Goal: Task Accomplishment & Management: Use online tool/utility

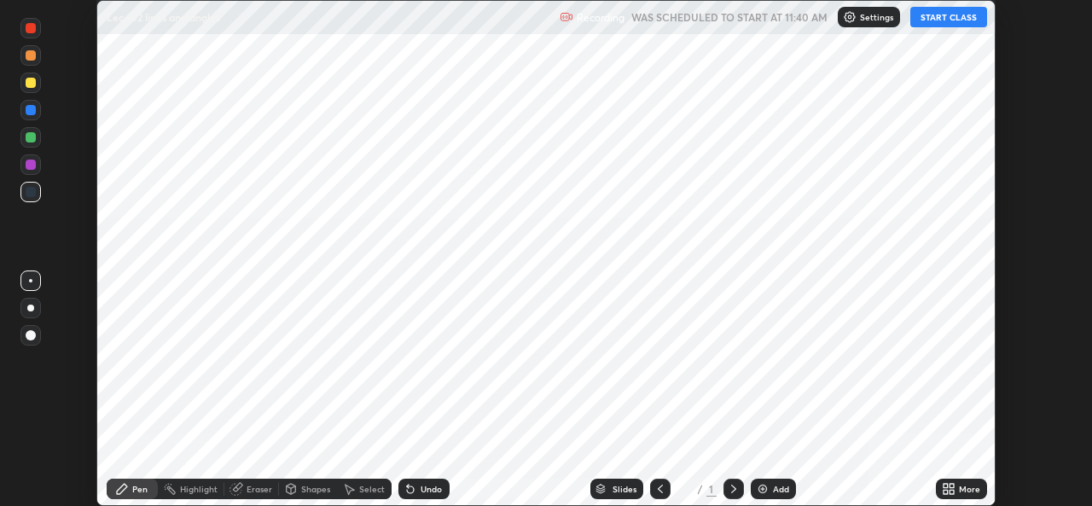
scroll to position [506, 1091]
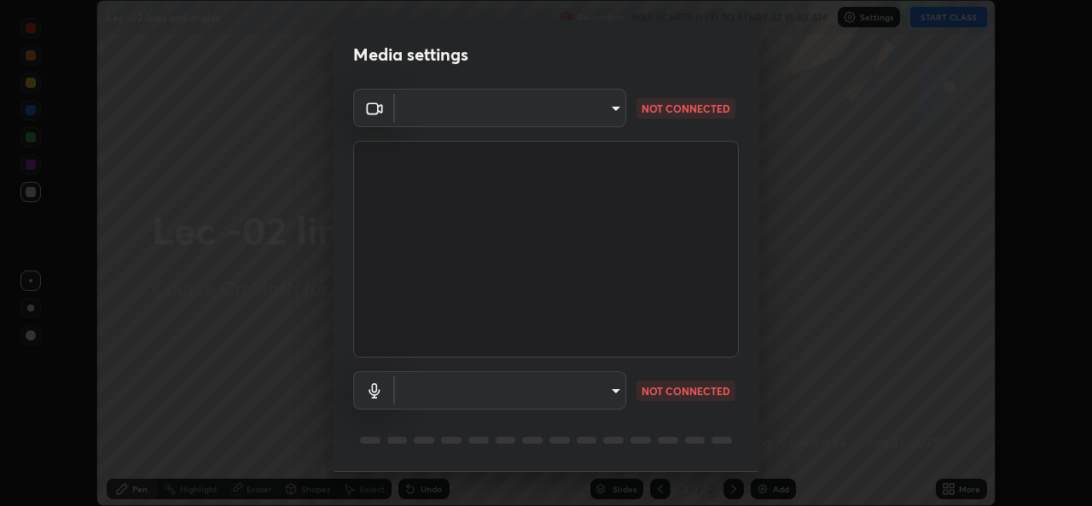
type input "78e73baf3d63bceb4c45423e3c658d9595c8caa1ee6d34b79bc6d5c79dc82097"
type input "default"
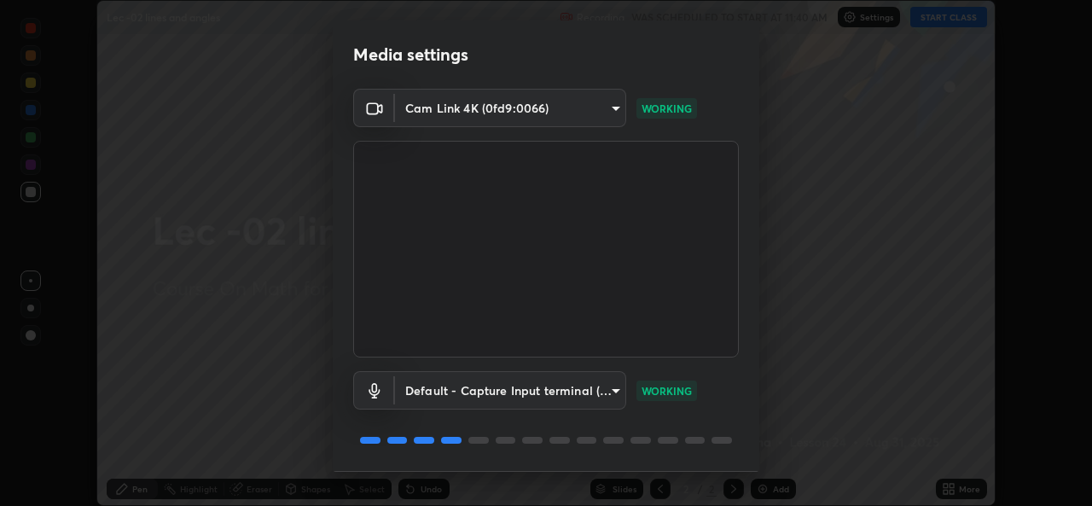
click at [415, 114] on body "Erase all Lec -02 lines and angles Recording WAS SCHEDULED TO START AT 11:40 AM…" at bounding box center [546, 253] width 1092 height 506
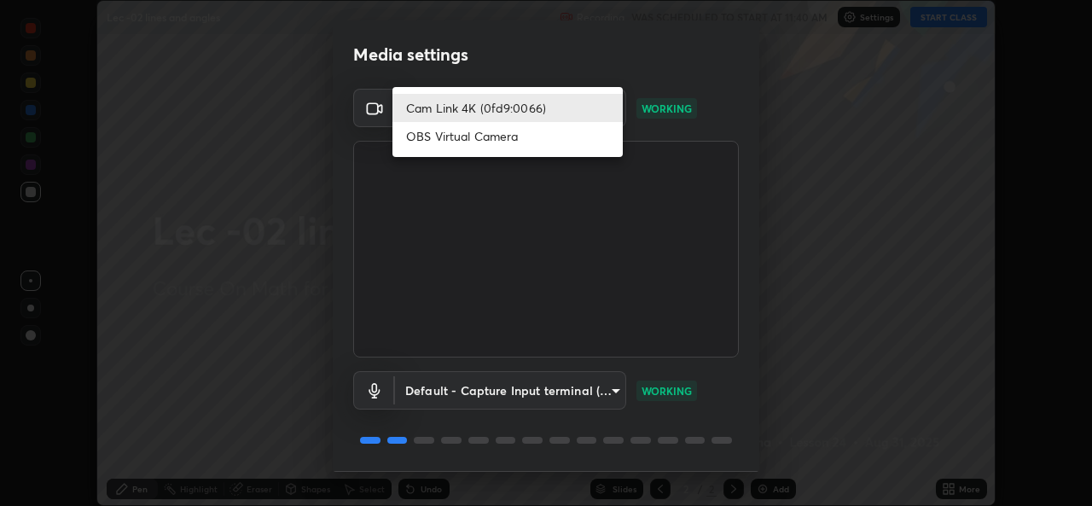
click at [464, 311] on div at bounding box center [546, 253] width 1092 height 506
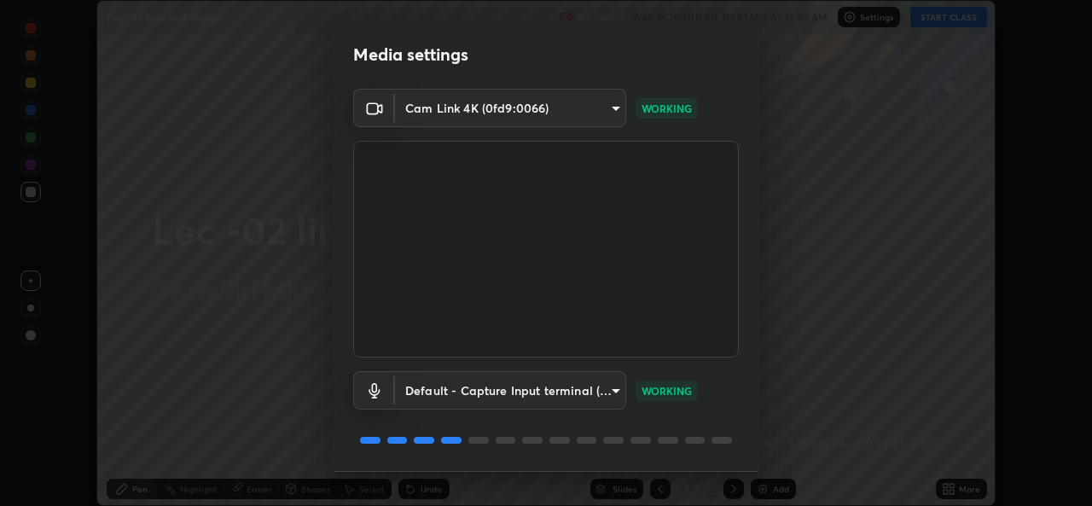
scroll to position [54, 0]
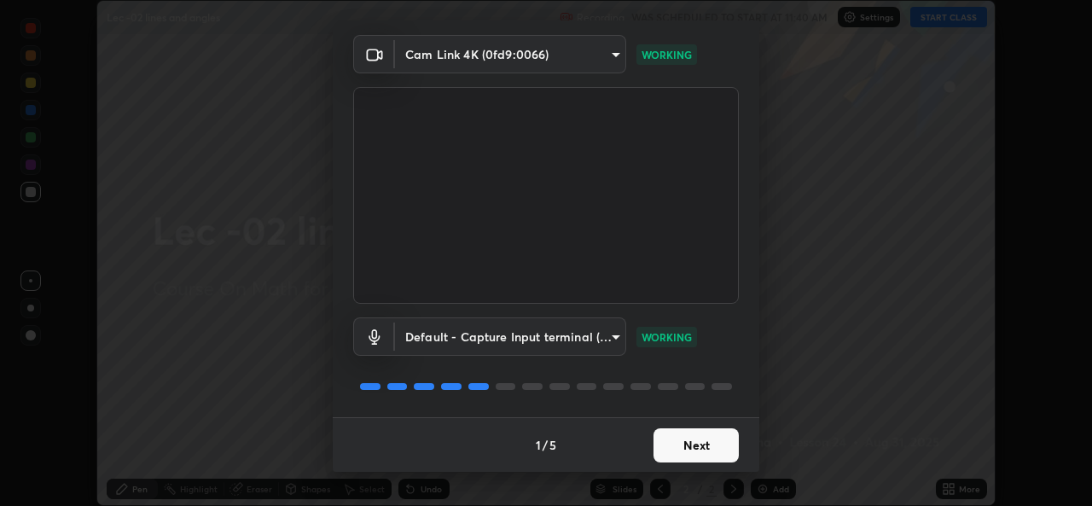
click at [654, 447] on button "Next" at bounding box center [695, 445] width 85 height 34
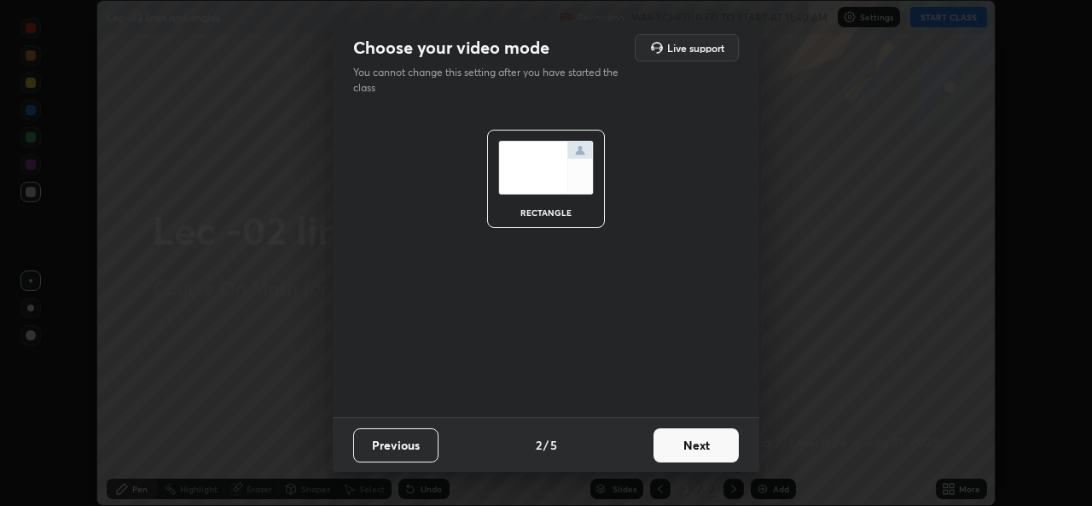
scroll to position [0, 0]
click at [672, 452] on button "Next" at bounding box center [695, 445] width 85 height 34
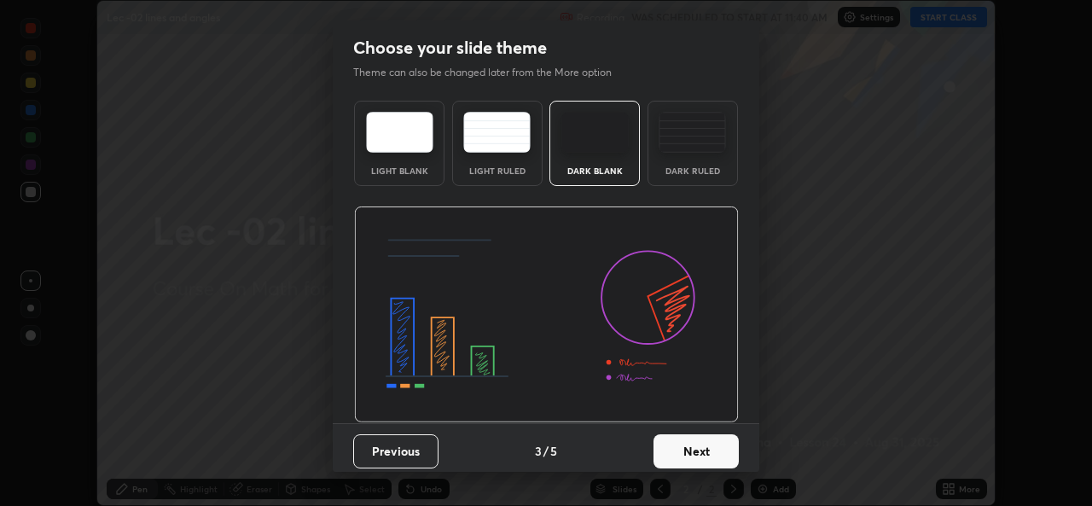
click at [695, 463] on button "Next" at bounding box center [695, 451] width 85 height 34
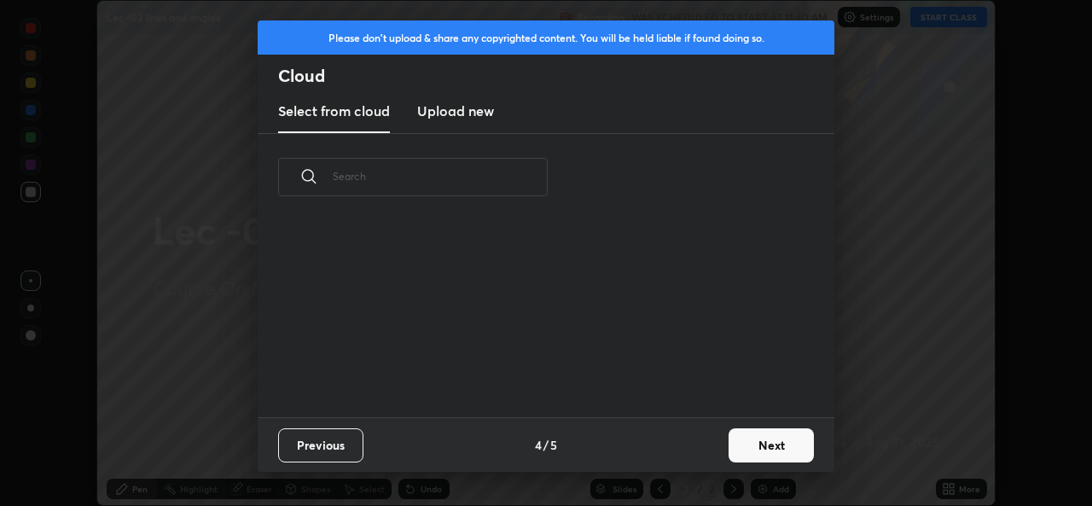
click at [728, 446] on button "Next" at bounding box center [770, 445] width 85 height 34
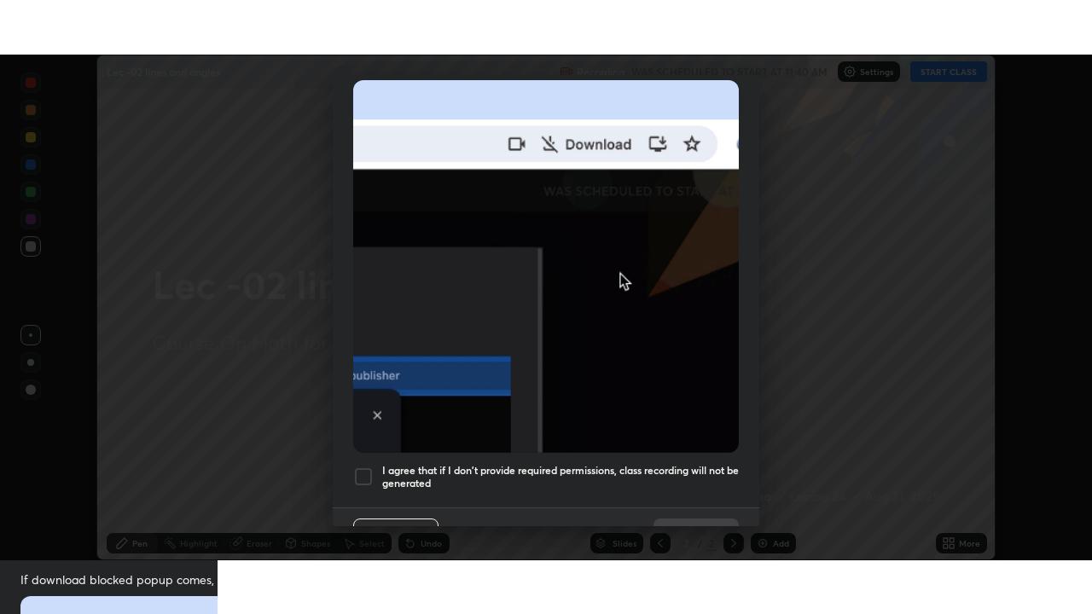
scroll to position [402, 0]
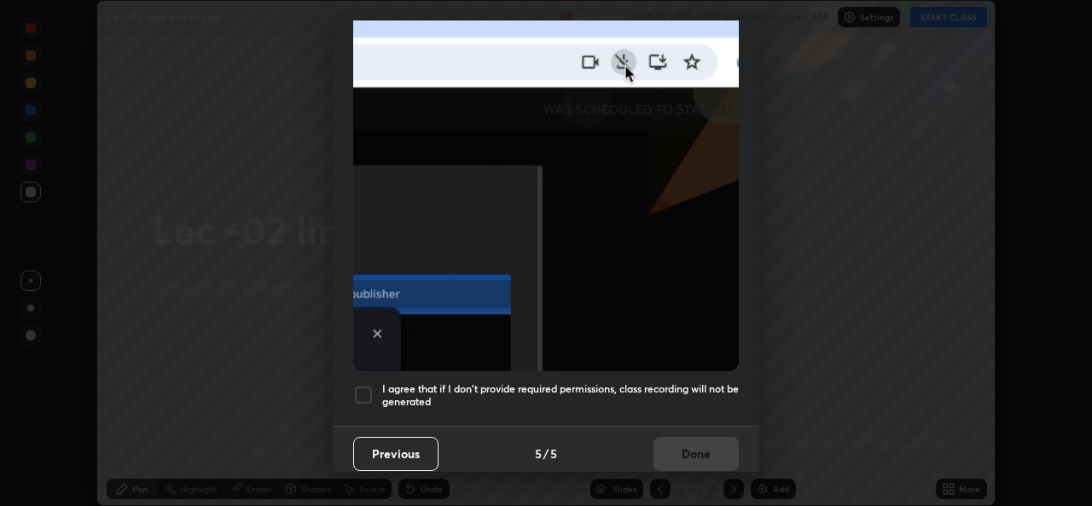
click at [374, 385] on div "I agree that if I don't provide required permissions, class recording will not …" at bounding box center [545, 395] width 385 height 20
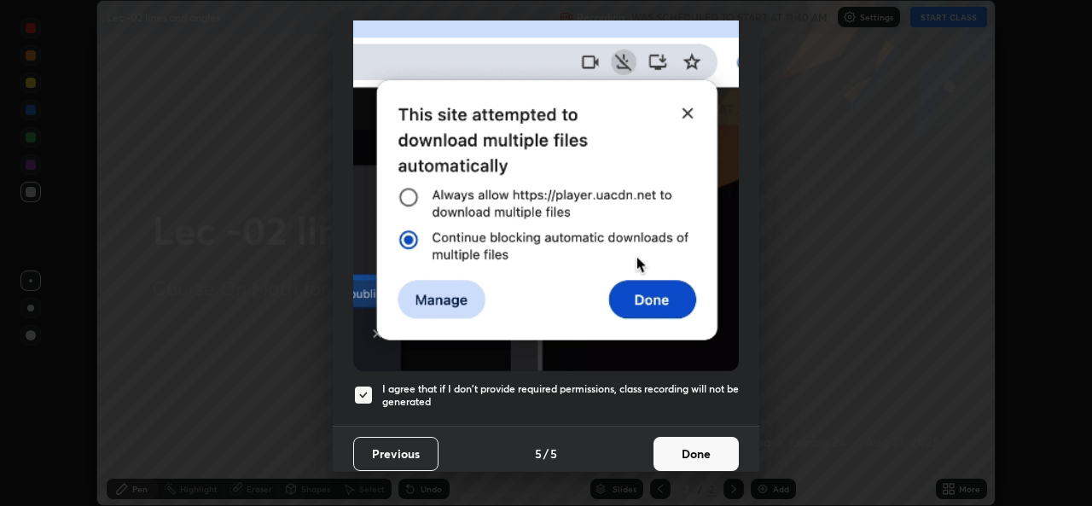
click at [666, 448] on button "Done" at bounding box center [695, 454] width 85 height 34
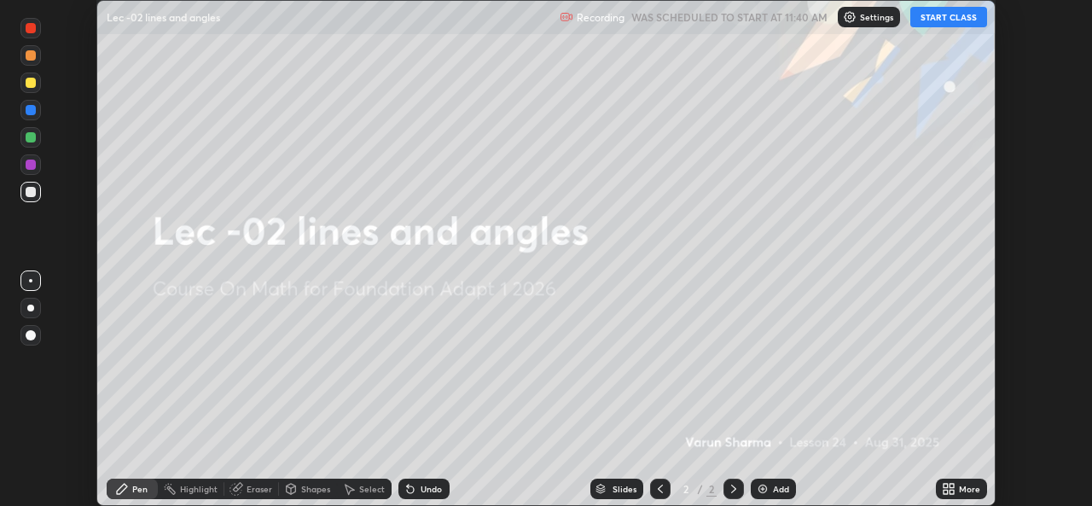
click at [951, 492] on icon at bounding box center [951, 491] width 4 height 4
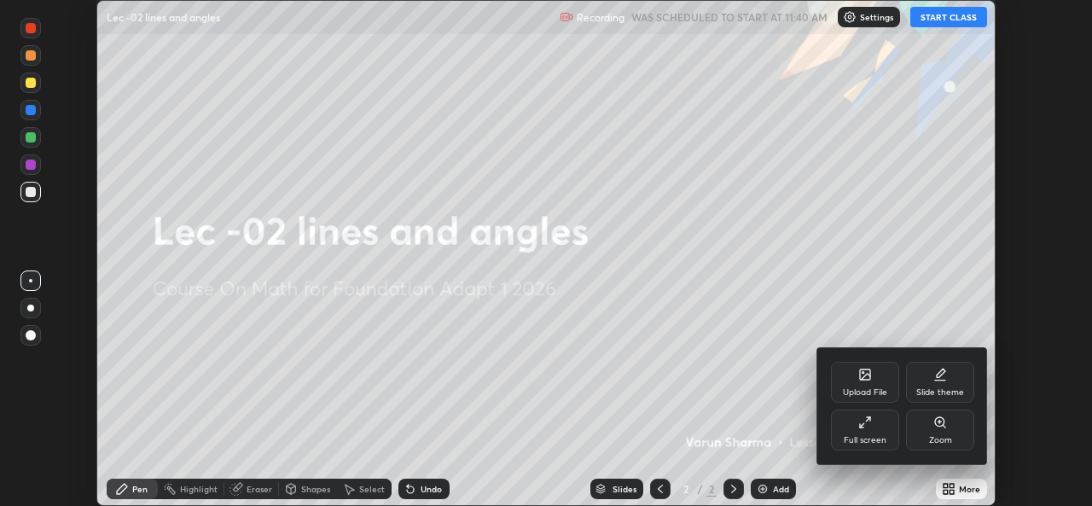
click at [877, 436] on div "Full screen" at bounding box center [864, 440] width 43 height 9
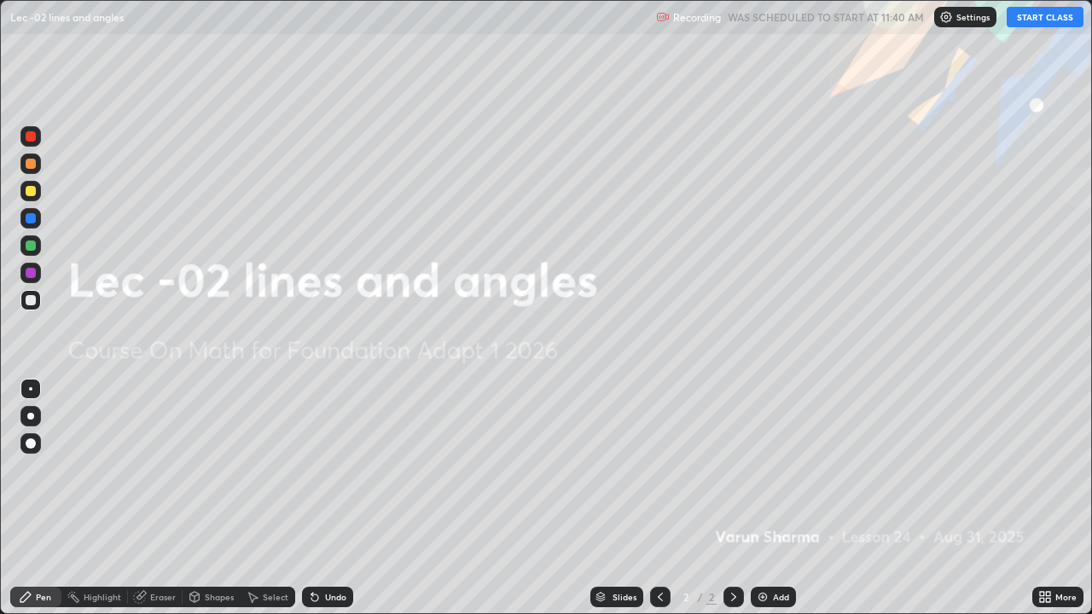
scroll to position [614, 1092]
click at [1030, 26] on button "START CLASS" at bounding box center [1044, 17] width 77 height 20
click at [783, 505] on div "Add" at bounding box center [772, 597] width 45 height 20
